Goal: Task Accomplishment & Management: Use online tool/utility

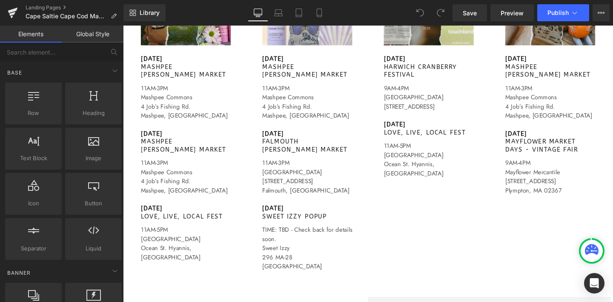
scroll to position [716, 0]
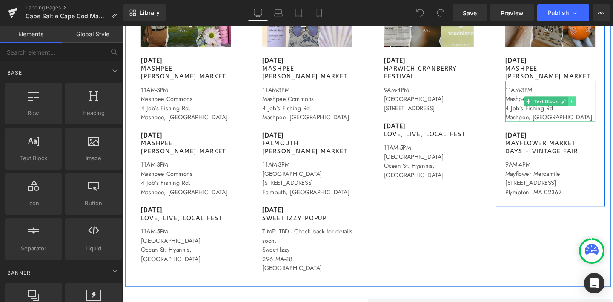
click at [596, 105] on icon at bounding box center [595, 105] width 5 height 5
click at [592, 106] on icon at bounding box center [591, 105] width 5 height 5
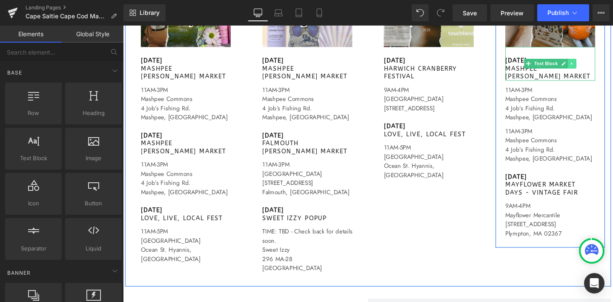
click at [597, 66] on icon at bounding box center [595, 65] width 5 height 5
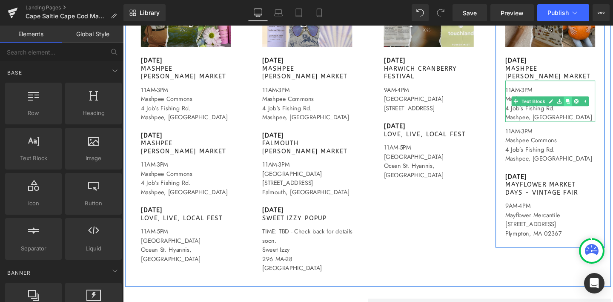
click at [591, 106] on icon at bounding box center [591, 105] width 5 height 5
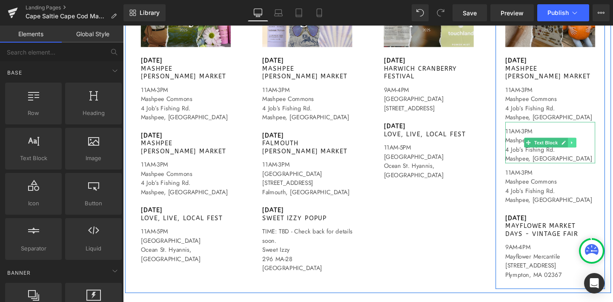
click at [596, 149] on icon at bounding box center [595, 148] width 5 height 5
click at [600, 149] on icon at bounding box center [600, 148] width 5 height 5
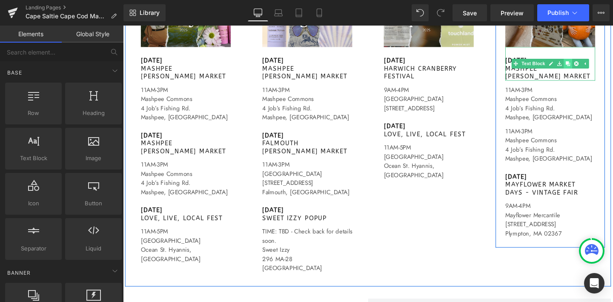
click at [592, 68] on link at bounding box center [591, 65] width 9 height 10
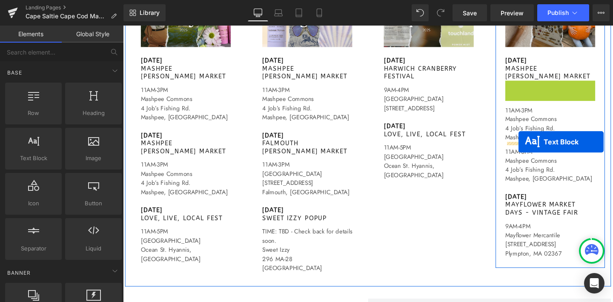
drag, startPoint x: 551, startPoint y: 100, endPoint x: 539, endPoint y: 148, distance: 49.1
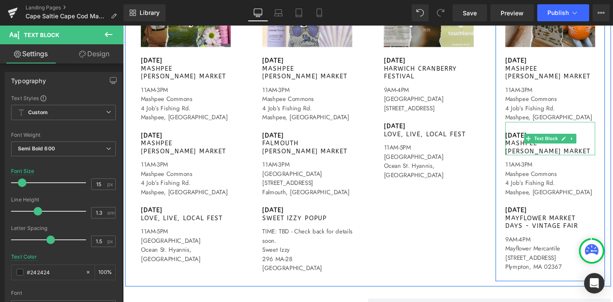
click at [538, 140] on p "[DATE]" at bounding box center [572, 141] width 95 height 9
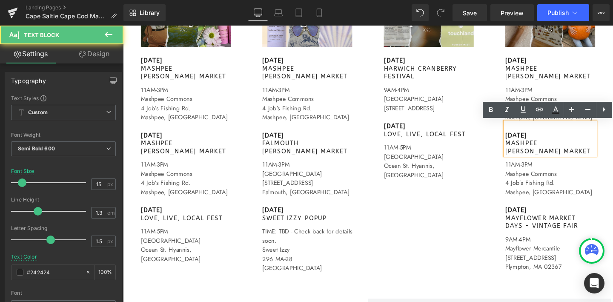
click at [564, 140] on p "[DATE]" at bounding box center [572, 141] width 95 height 9
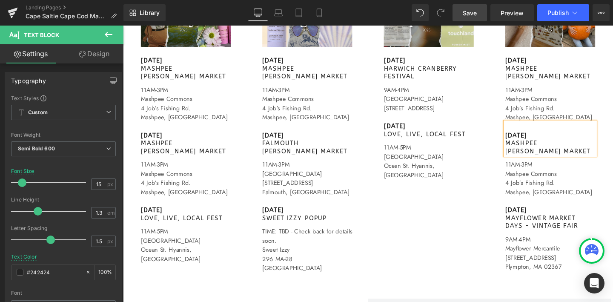
click at [464, 11] on span "Save" at bounding box center [470, 13] width 14 height 9
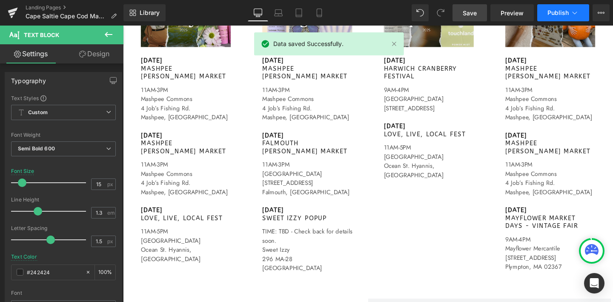
click at [577, 12] on icon at bounding box center [575, 13] width 9 height 9
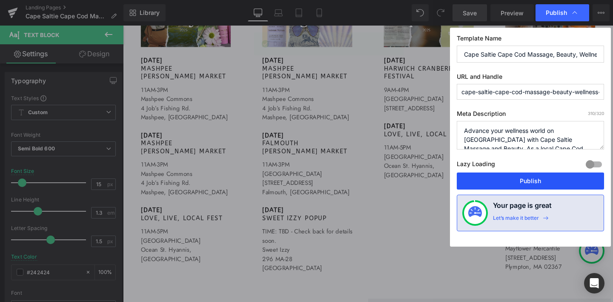
click at [522, 181] on button "Publish" at bounding box center [530, 181] width 147 height 17
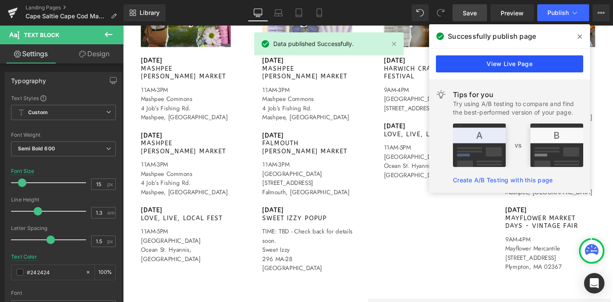
click at [521, 63] on link "View Live Page" at bounding box center [509, 63] width 147 height 17
